Goal: Information Seeking & Learning: Learn about a topic

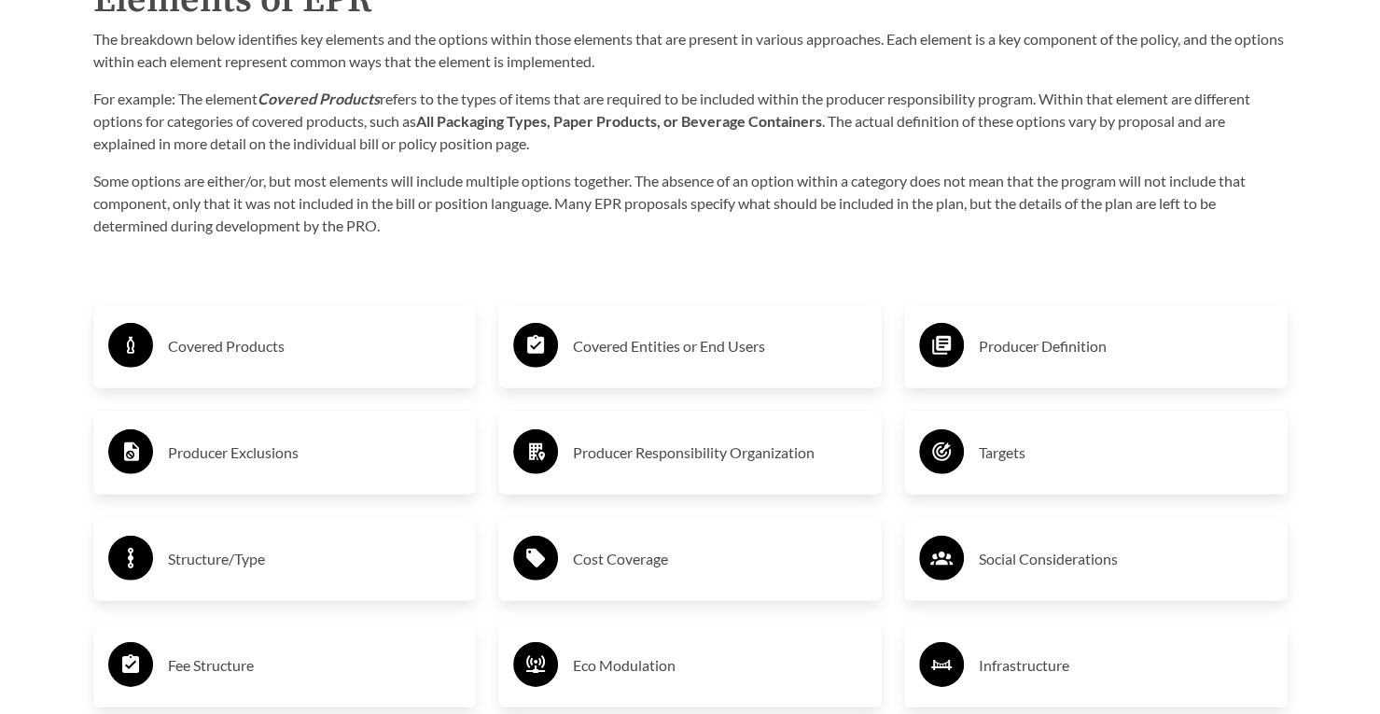
scroll to position [2997, 0]
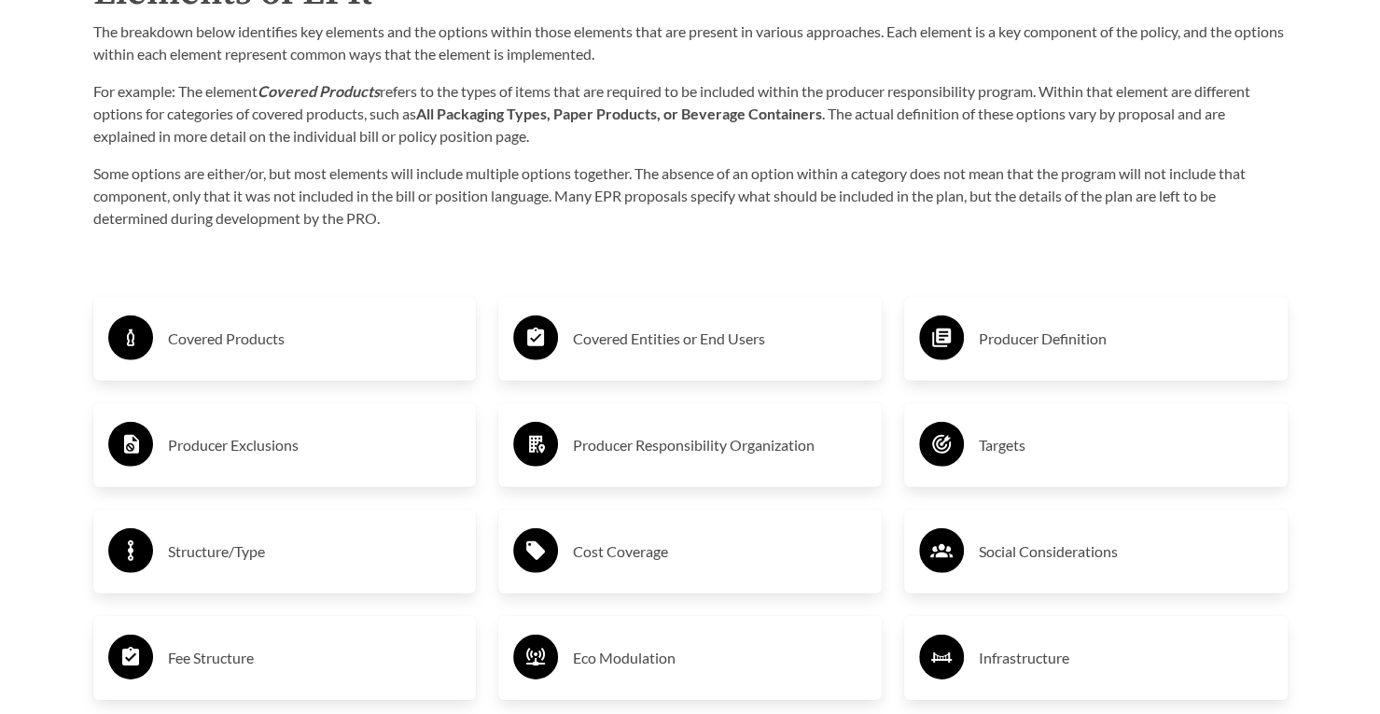
click at [304, 312] on div "Covered Products" at bounding box center [285, 339] width 384 height 84
click at [269, 337] on h3 "Covered Products" at bounding box center [315, 339] width 294 height 30
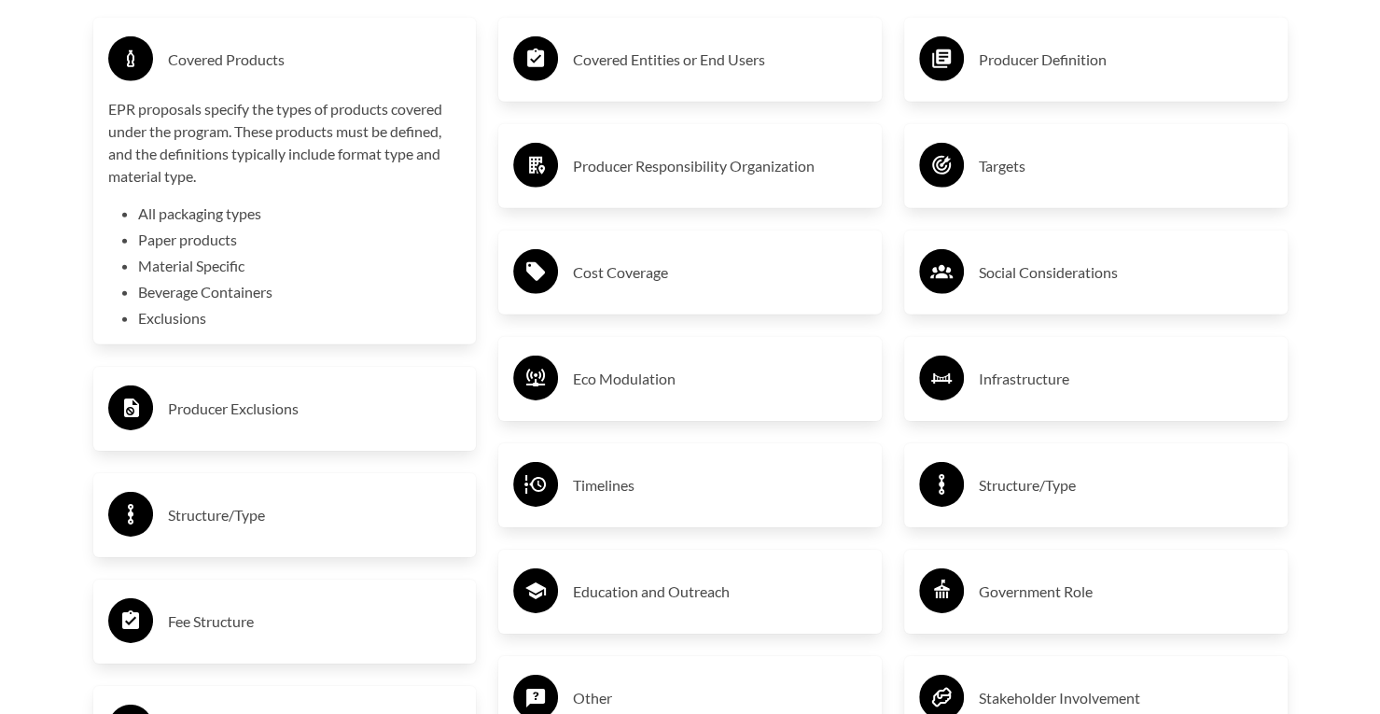
scroll to position [3277, 0]
click at [269, 454] on div "Covered Products EPR proposals specify the types of products covered under the …" at bounding box center [285, 499] width 406 height 1032
click at [267, 428] on div "Producer Exclusions" at bounding box center [285, 408] width 354 height 54
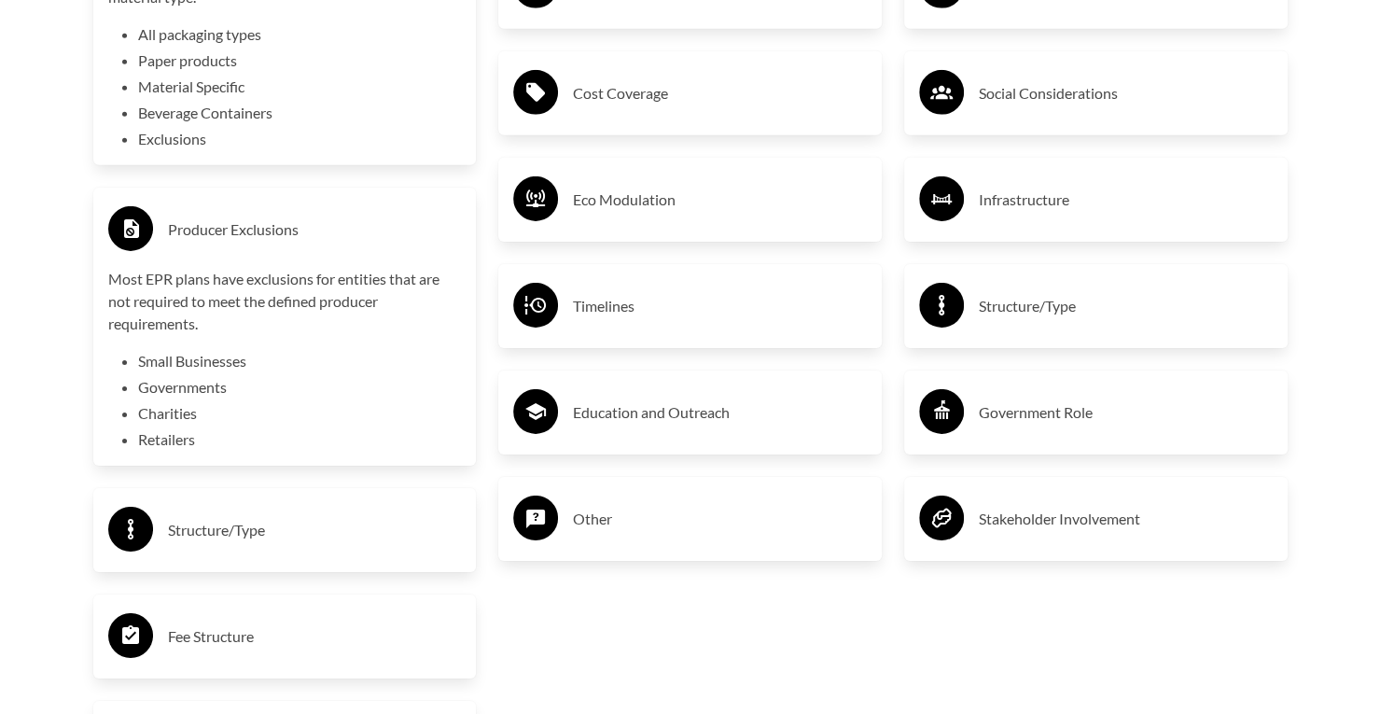
scroll to position [3501, 0]
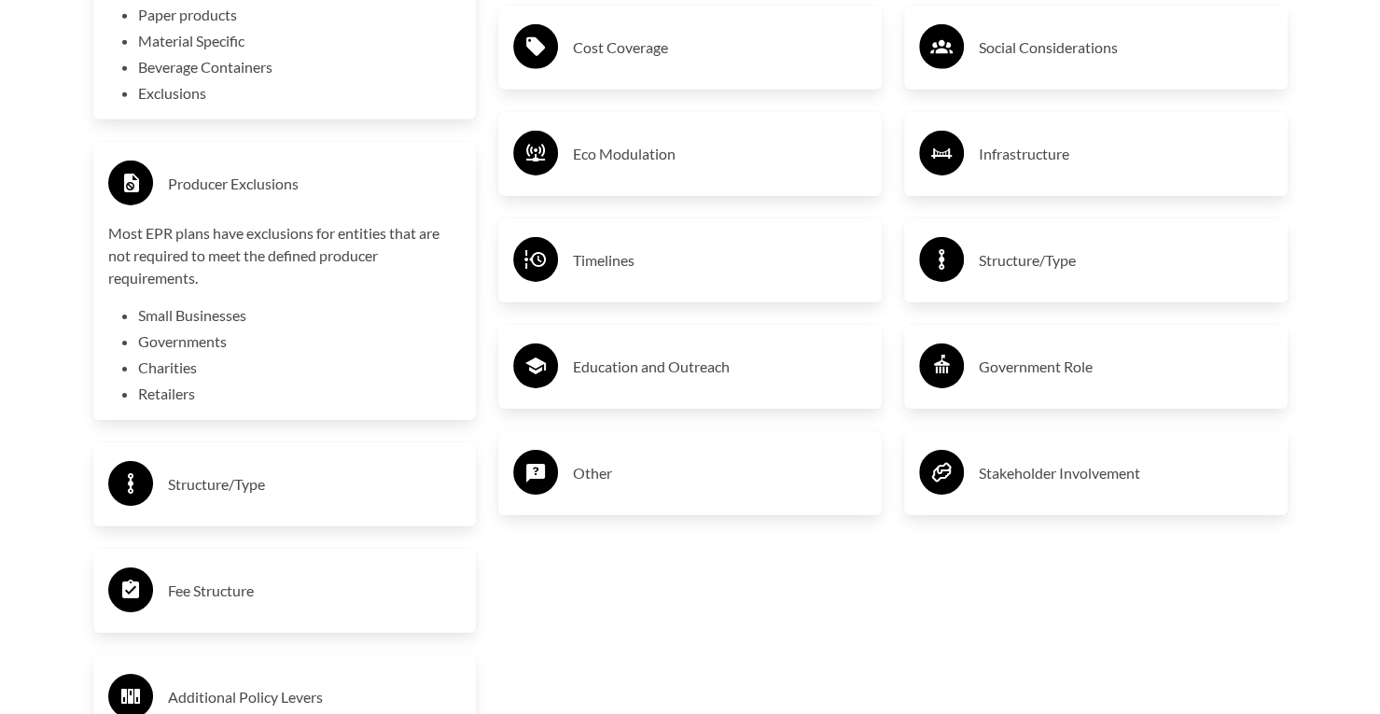
click at [257, 461] on div "Structure/Type" at bounding box center [285, 484] width 354 height 54
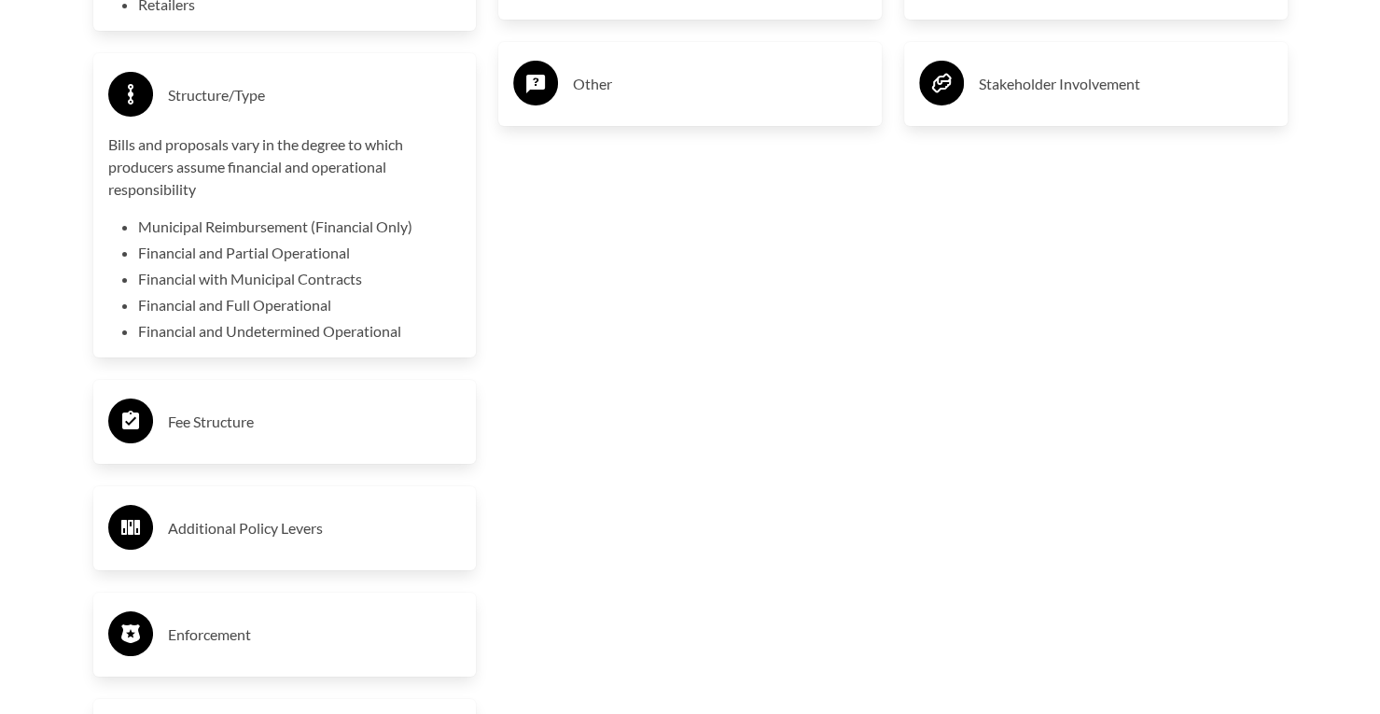
scroll to position [3892, 0]
click at [264, 524] on h3 "Additional Policy Levers" at bounding box center [315, 526] width 294 height 30
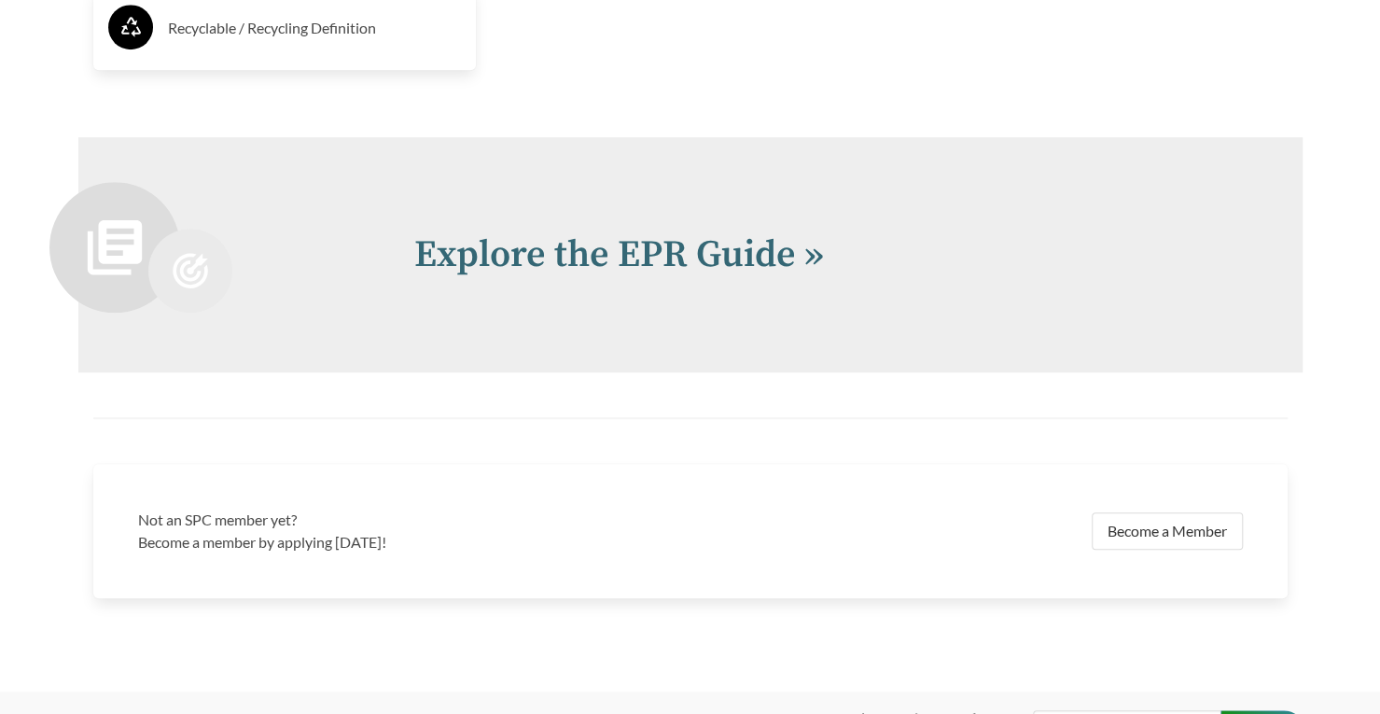
scroll to position [4832, 0]
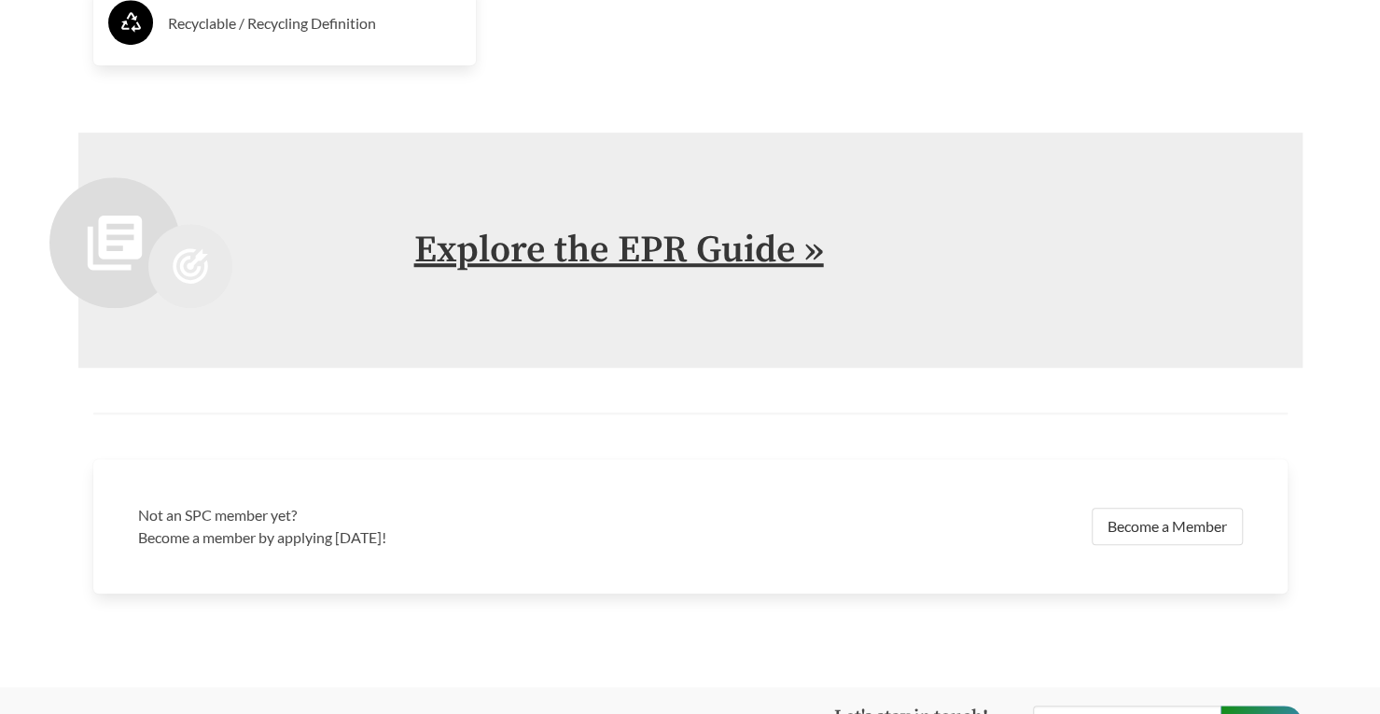
click at [608, 240] on link "Explore the EPR Guide »" at bounding box center [619, 250] width 410 height 47
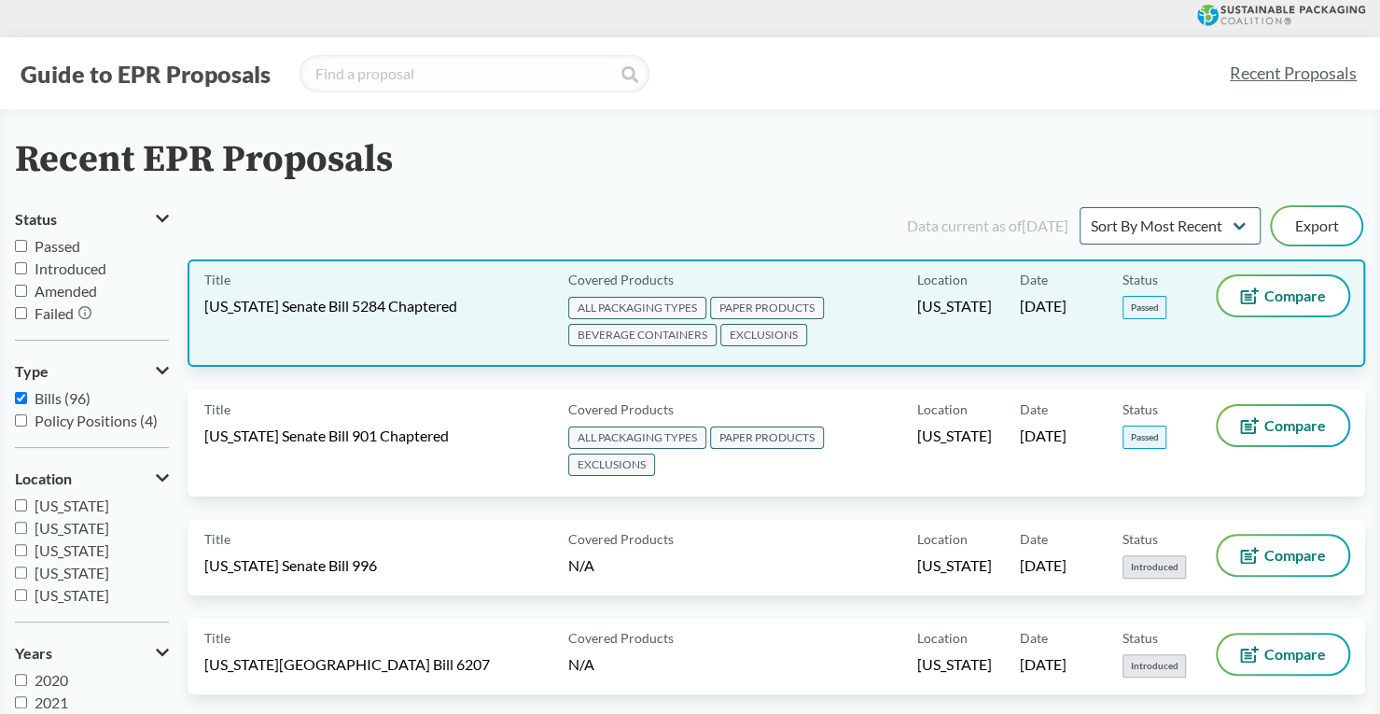
click at [390, 340] on div "Title [US_STATE] Senate Bill 5284 Chaptered" at bounding box center [382, 313] width 356 height 74
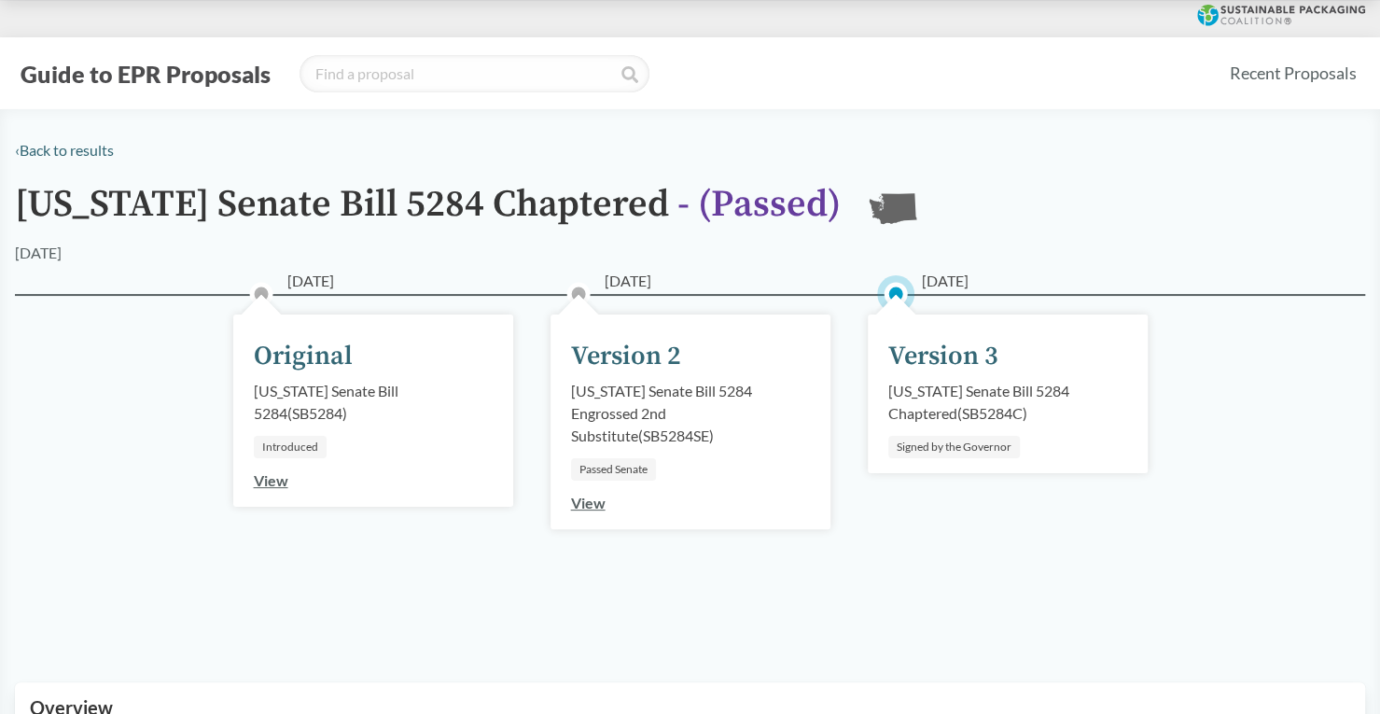
scroll to position [105, 0]
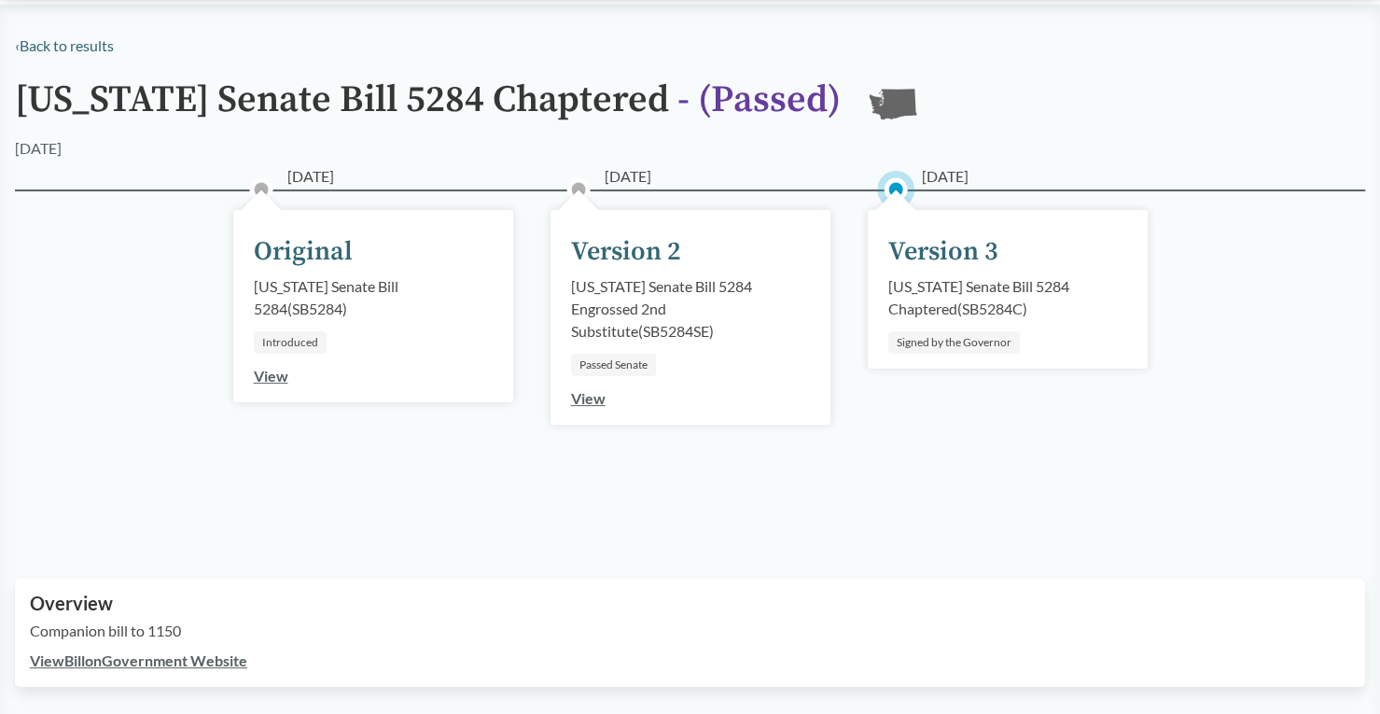
click at [585, 408] on div "View" at bounding box center [588, 398] width 35 height 22
click at [580, 398] on link "View" at bounding box center [588, 398] width 35 height 18
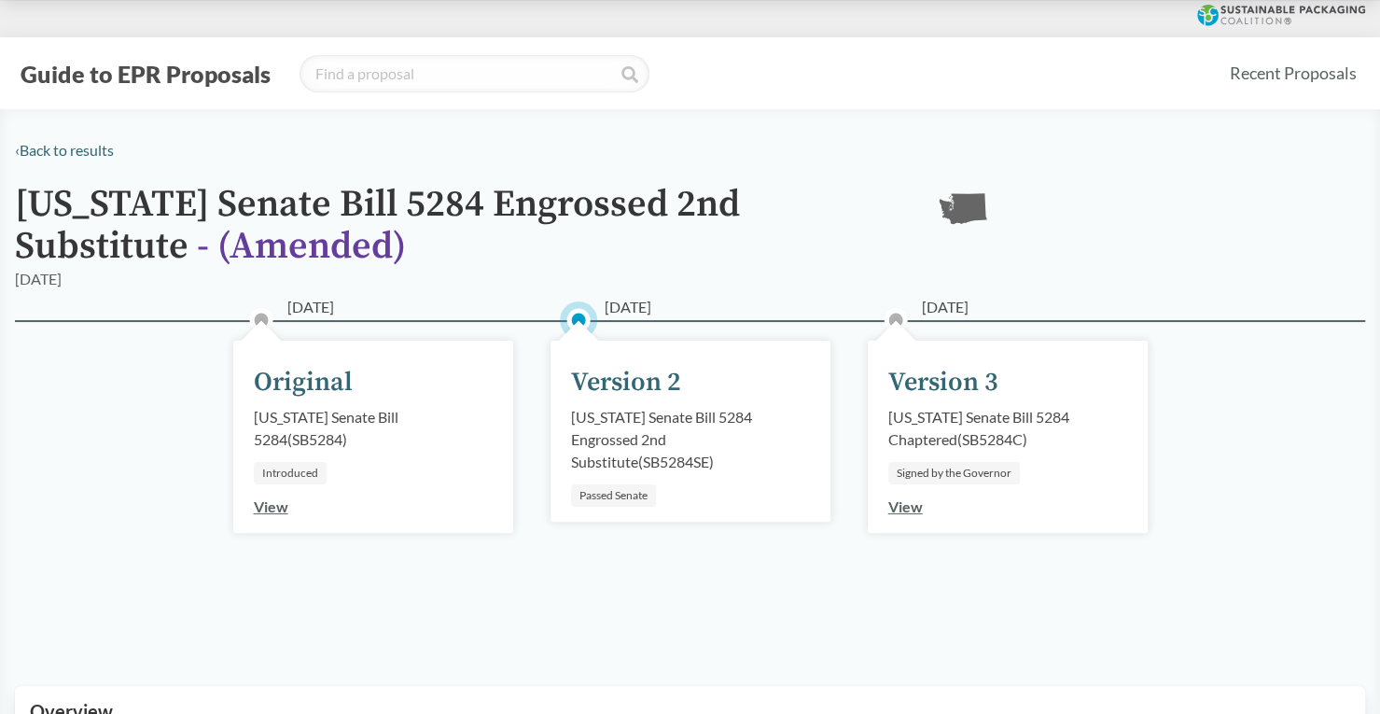
click at [893, 507] on link "View" at bounding box center [905, 506] width 35 height 18
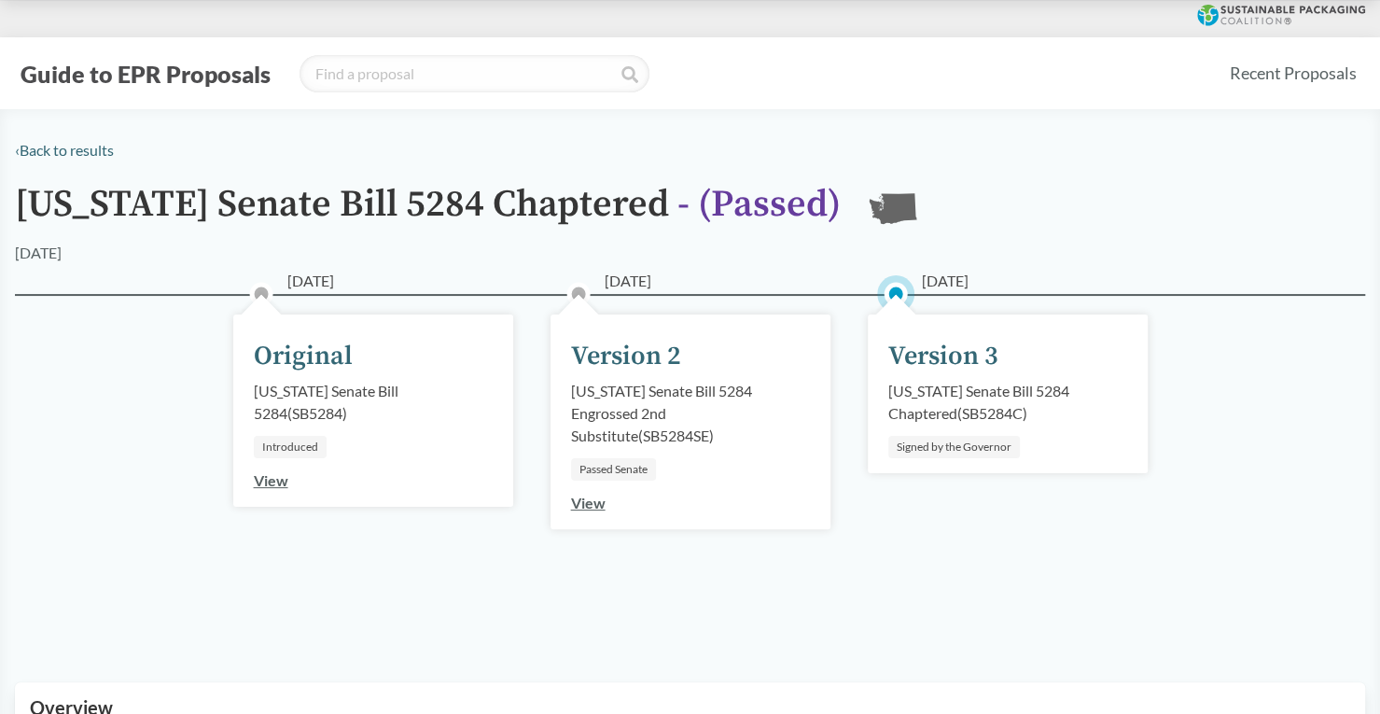
click at [589, 501] on link "View" at bounding box center [588, 503] width 35 height 18
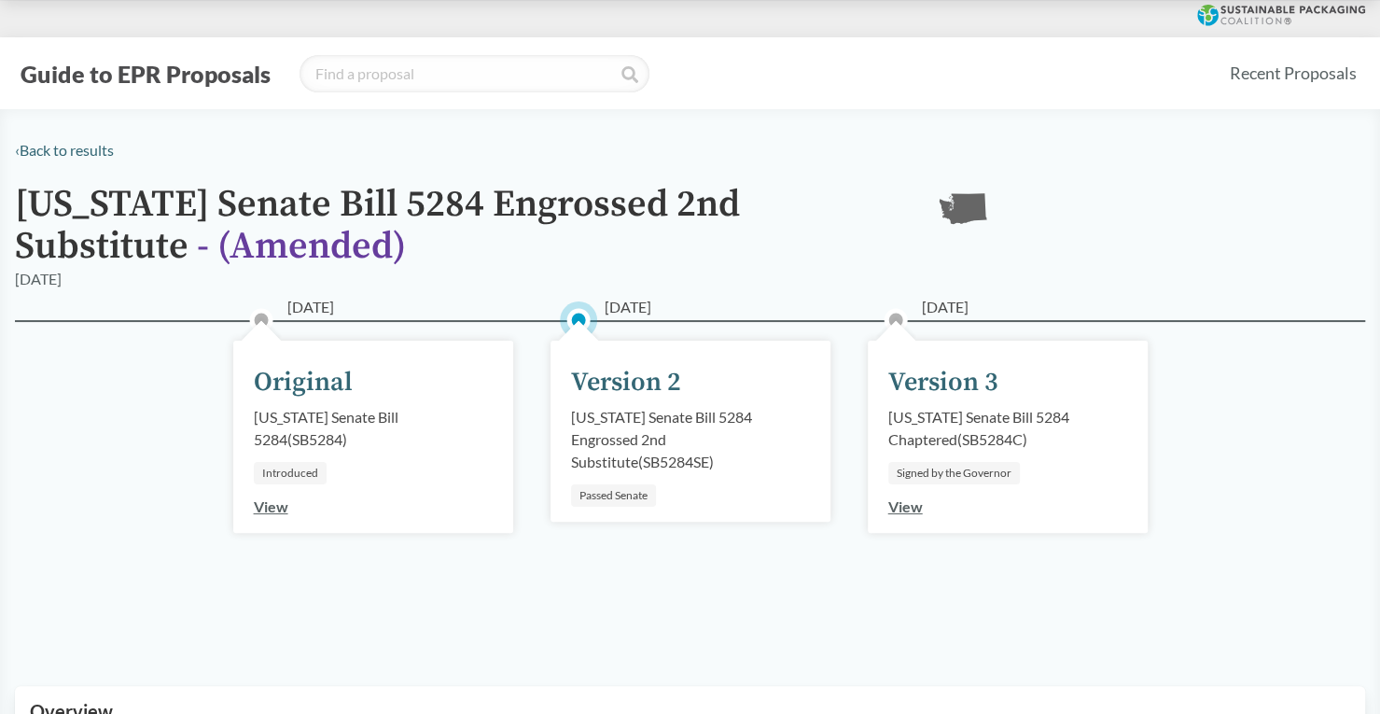
click at [624, 396] on div "Version 2" at bounding box center [626, 382] width 110 height 39
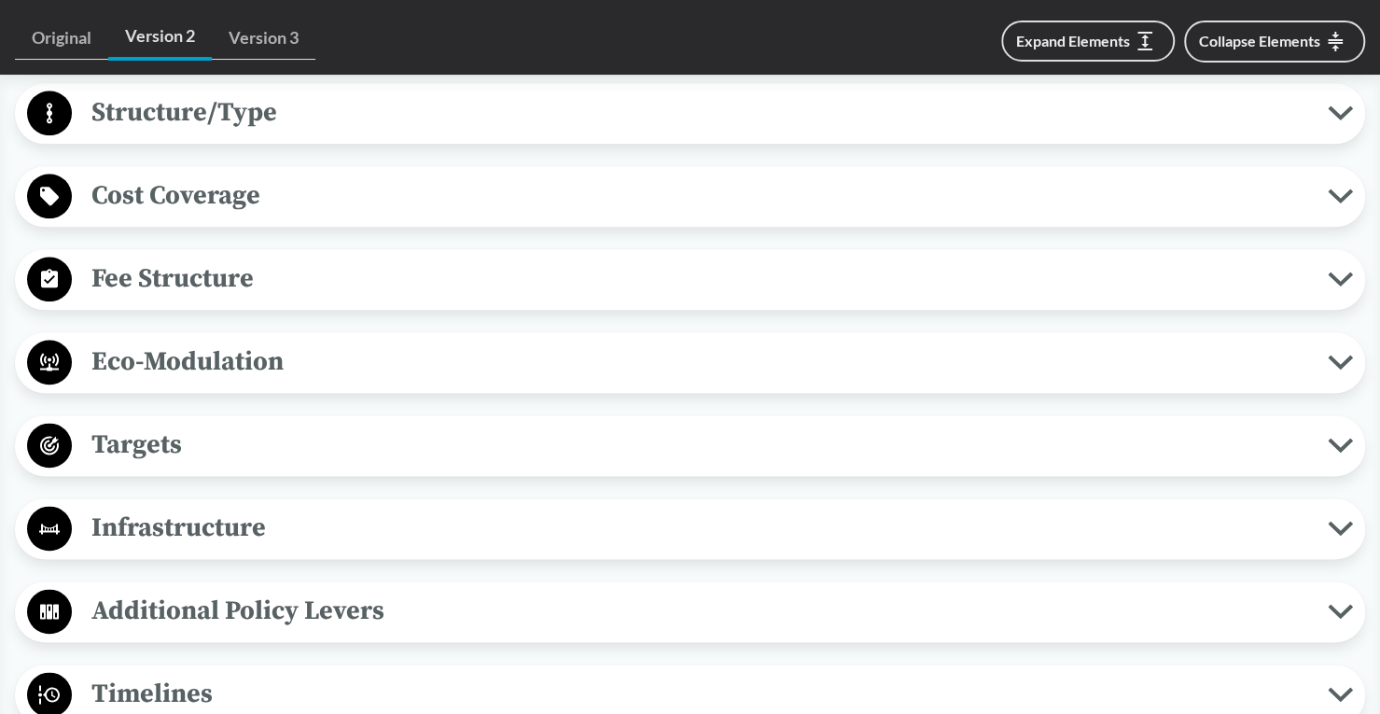
scroll to position [1171, 0]
click at [624, 396] on div "Covered Products All Packaging Types Covered material means packaging and paper…" at bounding box center [690, 488] width 1350 height 1639
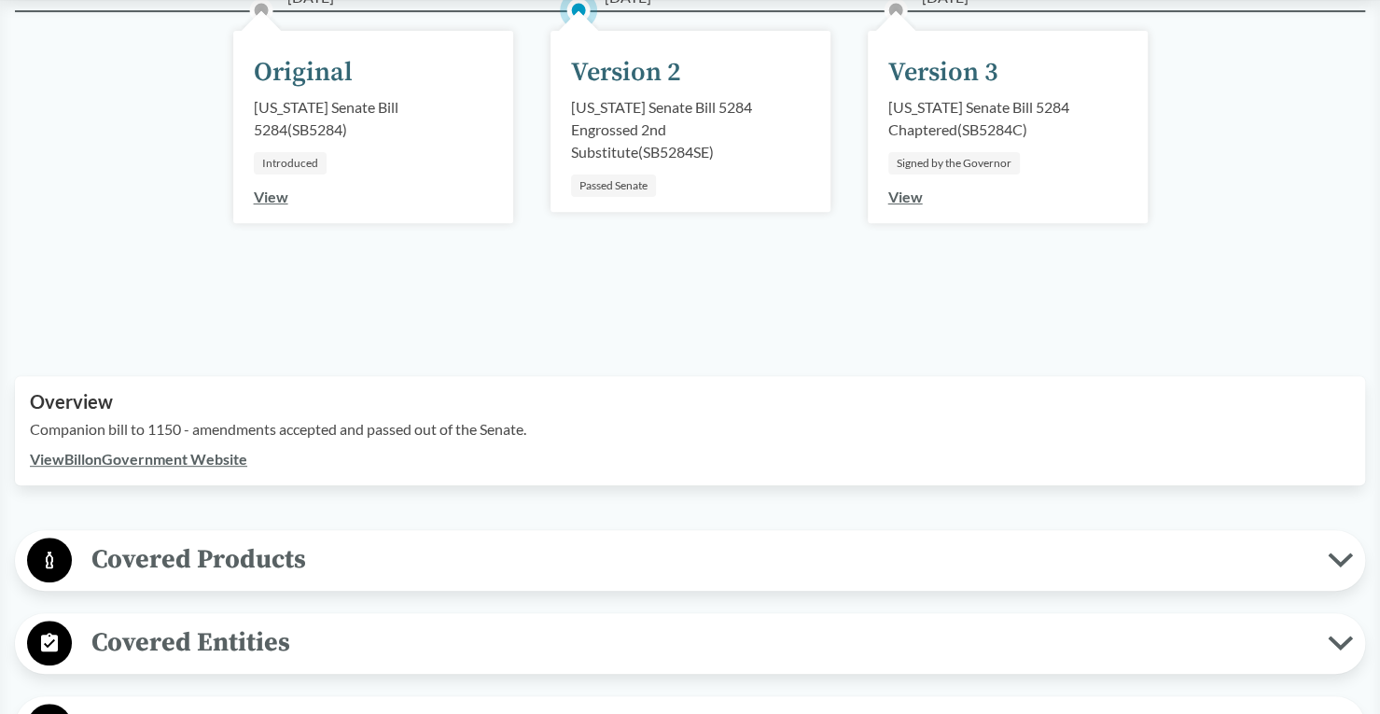
scroll to position [305, 0]
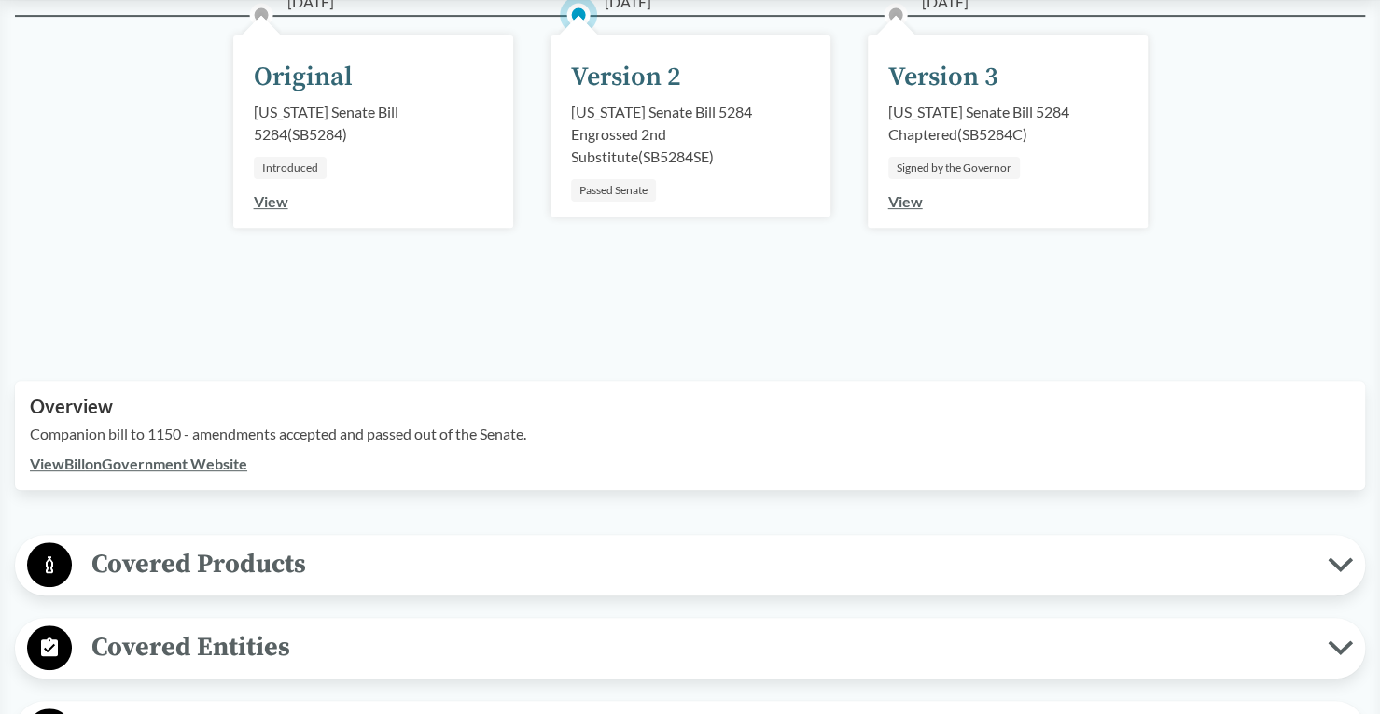
click at [201, 463] on link "View Bill on Government Website" at bounding box center [138, 463] width 217 height 18
